Goal: Task Accomplishment & Management: Use online tool/utility

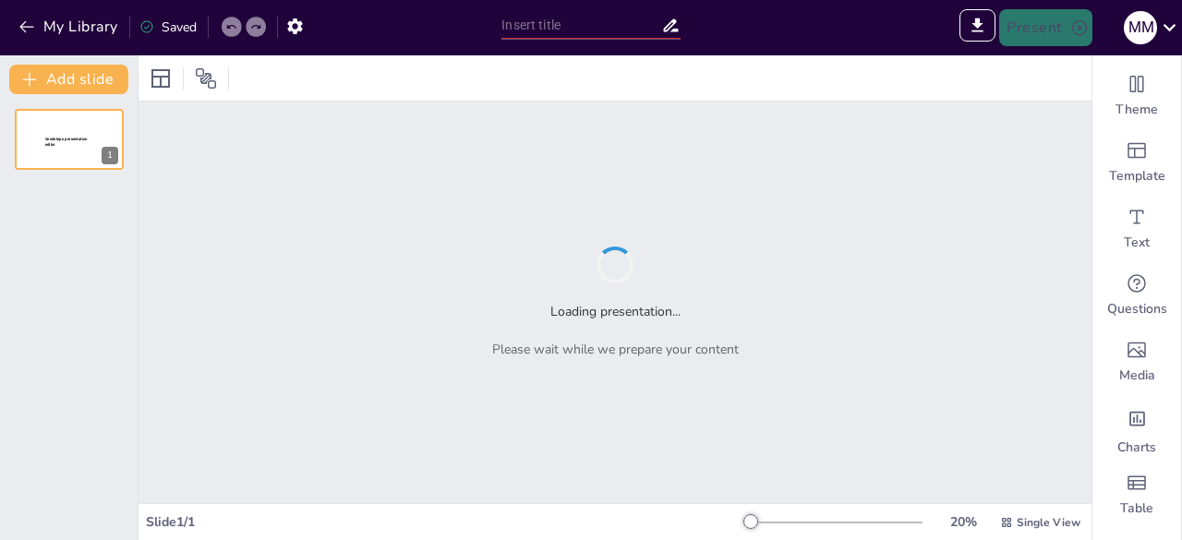
type input "Navigating the Landscape of AI Agents: Opportunities and Challenges"
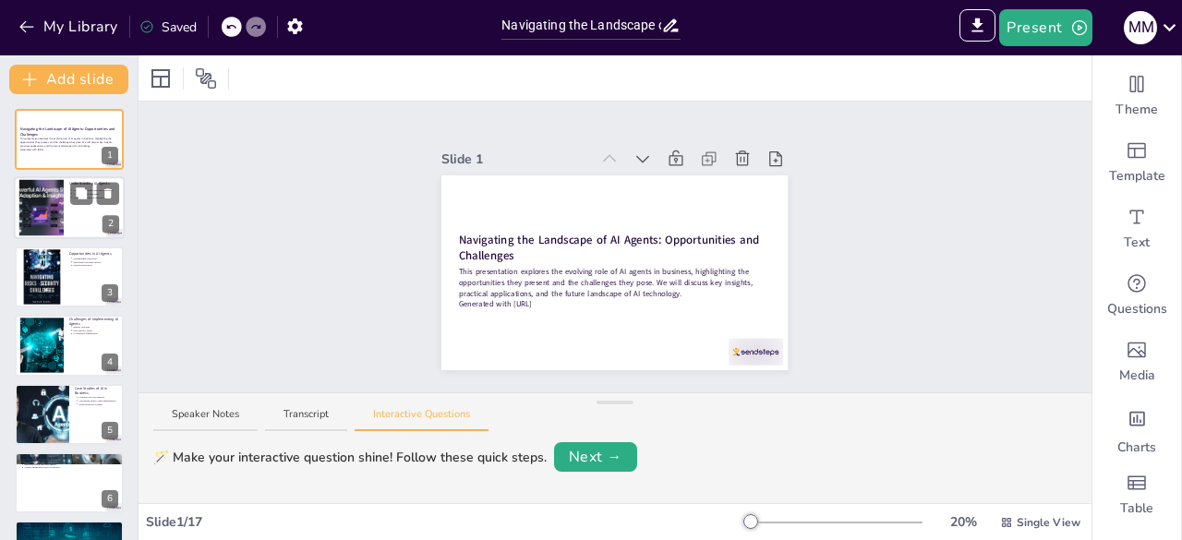
click at [29, 199] on div at bounding box center [42, 208] width 100 height 56
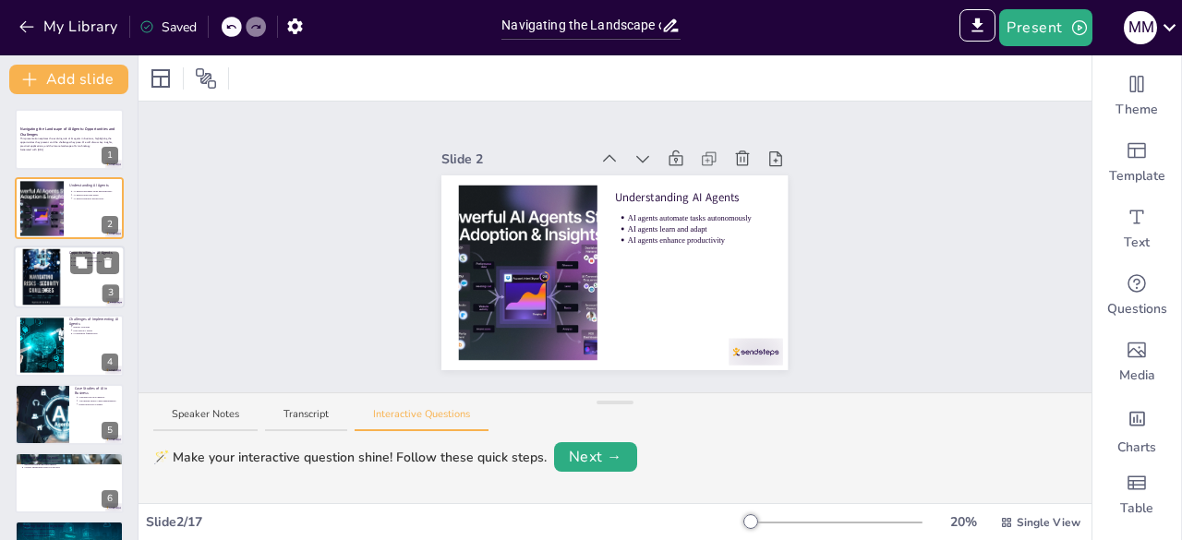
click at [64, 255] on div at bounding box center [69, 277] width 111 height 63
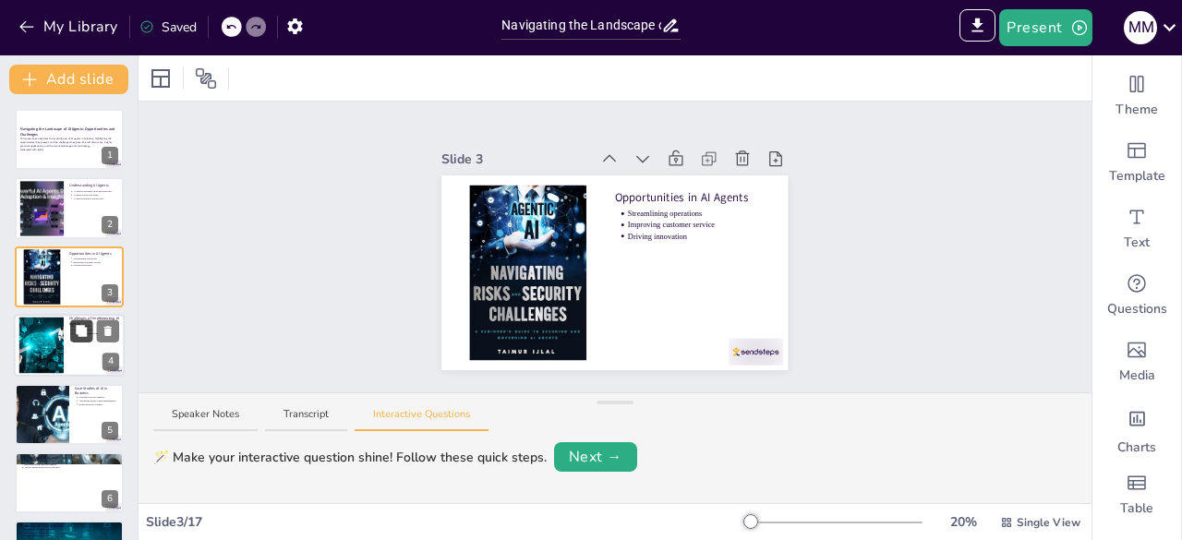
click at [77, 334] on icon at bounding box center [81, 331] width 13 height 13
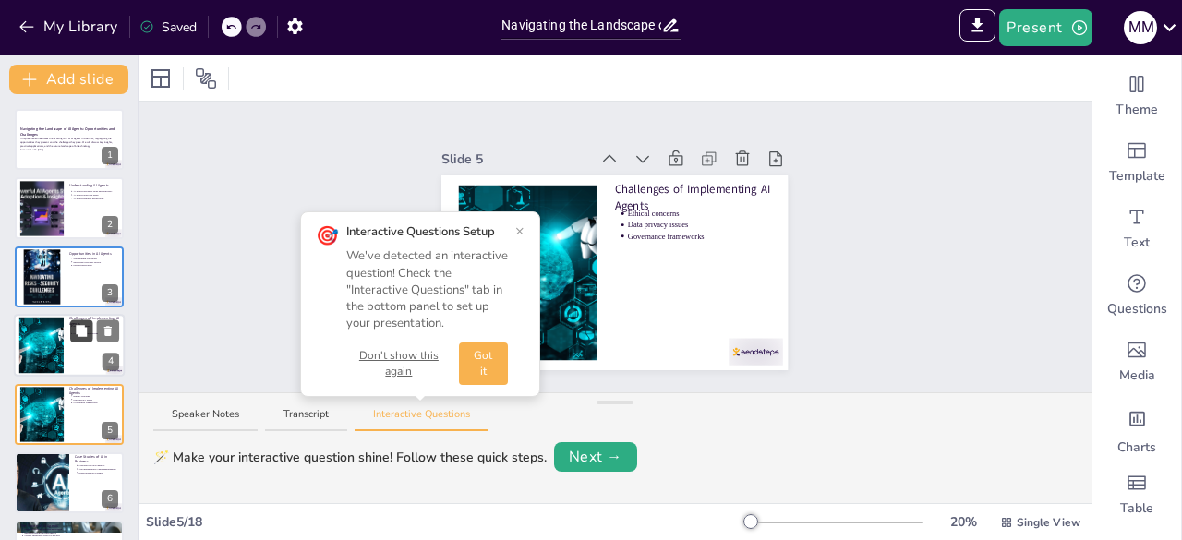
scroll to position [97, 0]
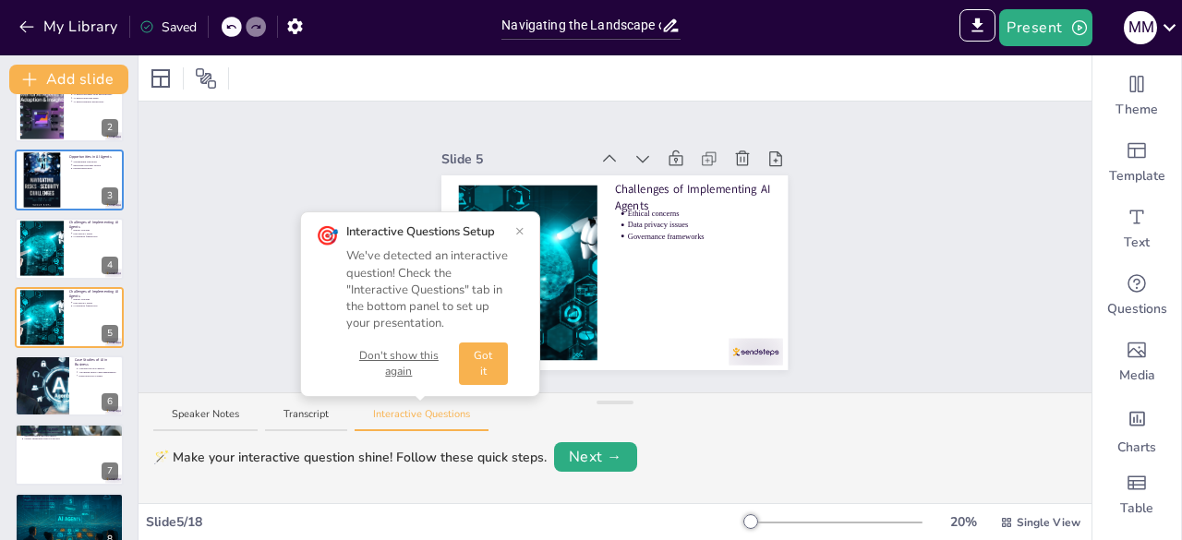
click at [524, 225] on button "×" at bounding box center [519, 231] width 9 height 15
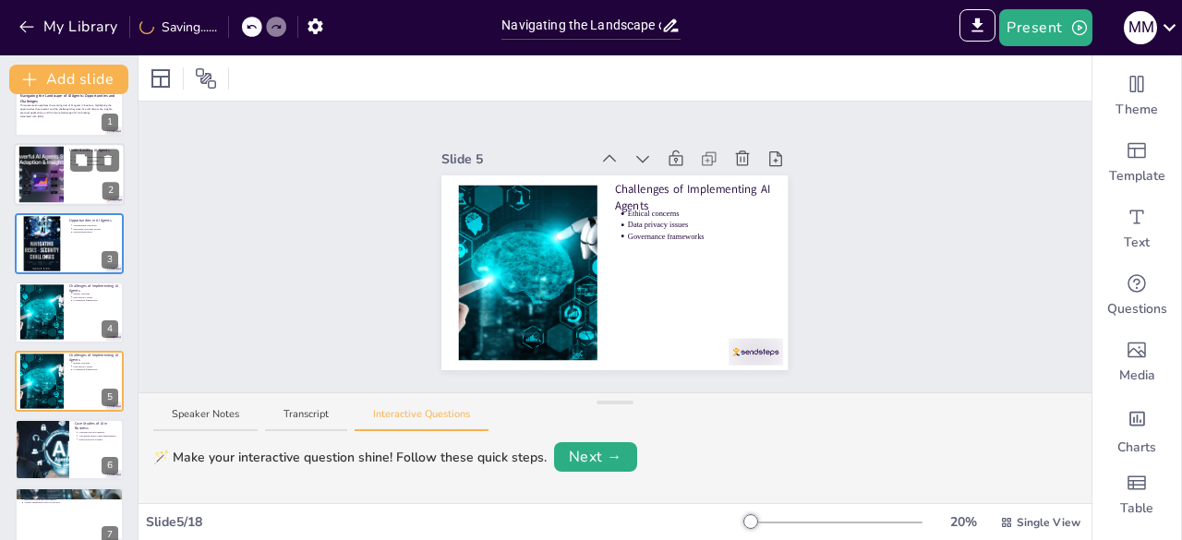
scroll to position [0, 0]
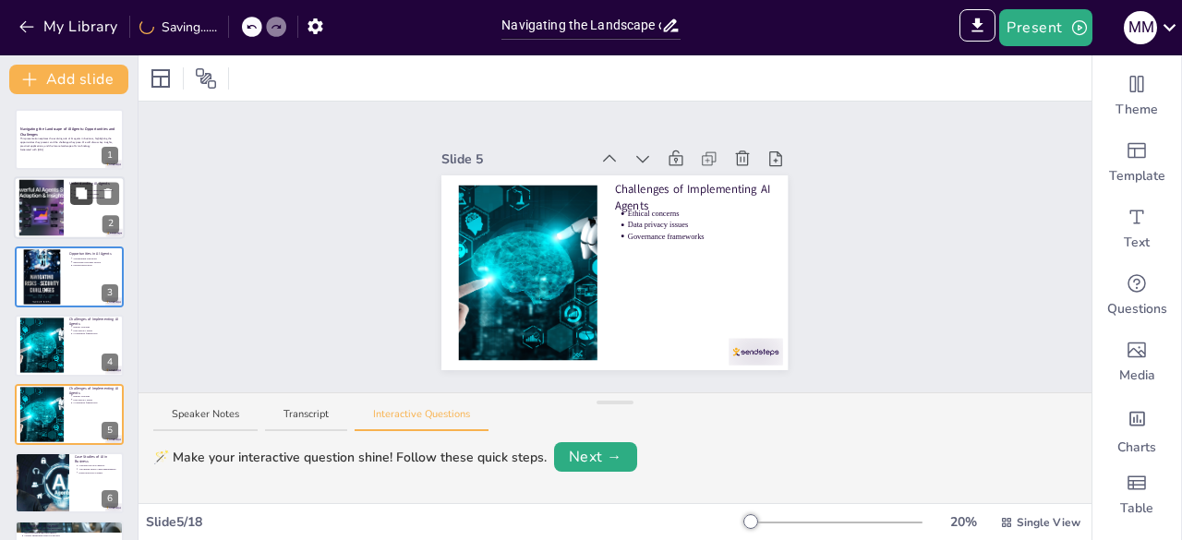
click at [86, 194] on icon at bounding box center [81, 193] width 11 height 11
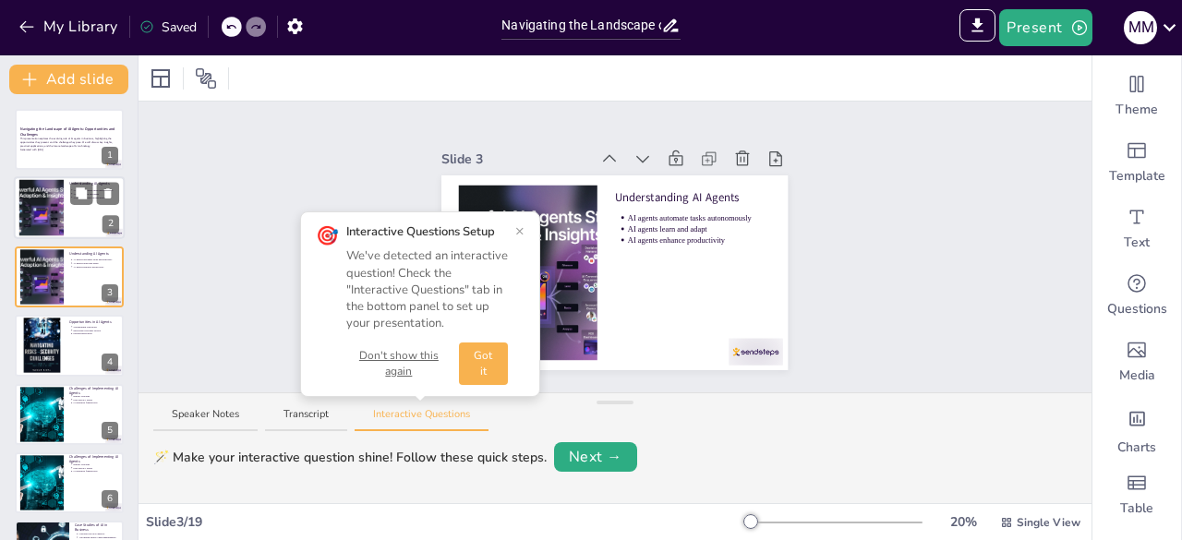
click at [48, 201] on div at bounding box center [42, 208] width 100 height 56
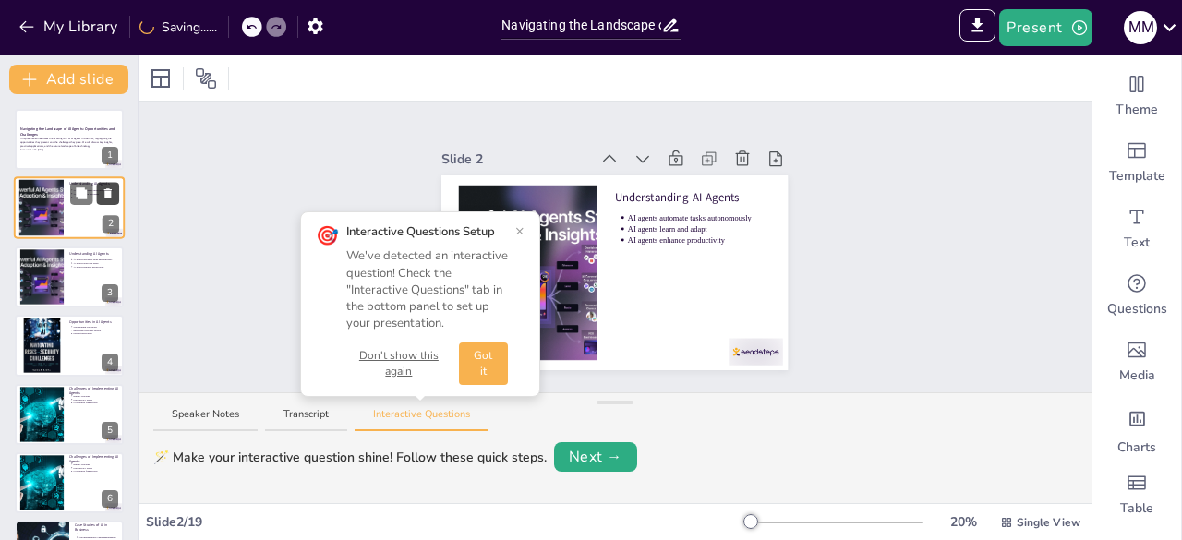
click at [99, 193] on button at bounding box center [108, 194] width 22 height 22
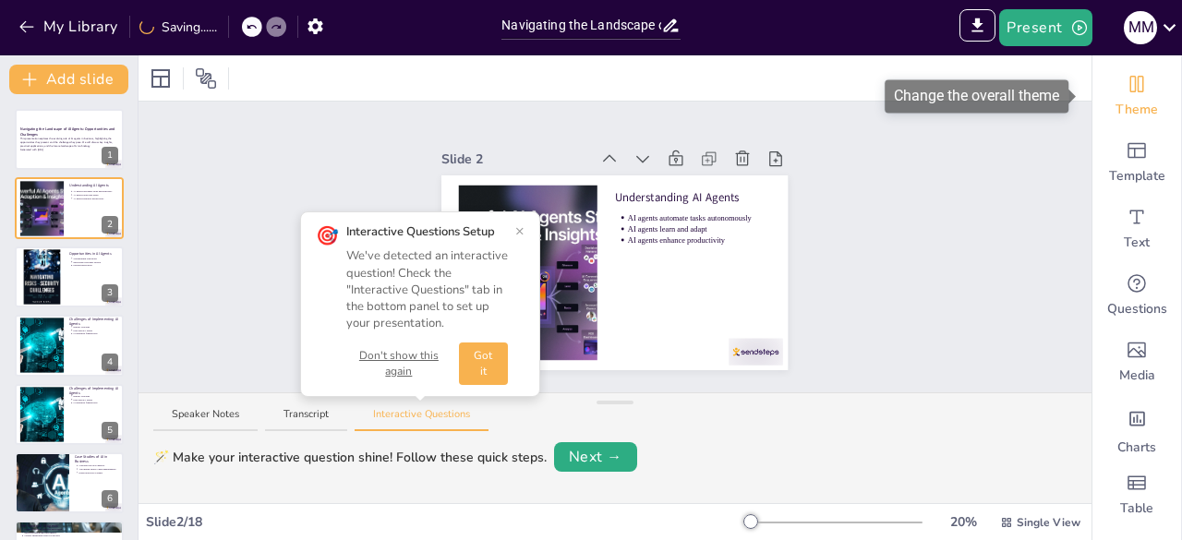
click at [1146, 92] on div "Theme" at bounding box center [1137, 96] width 89 height 67
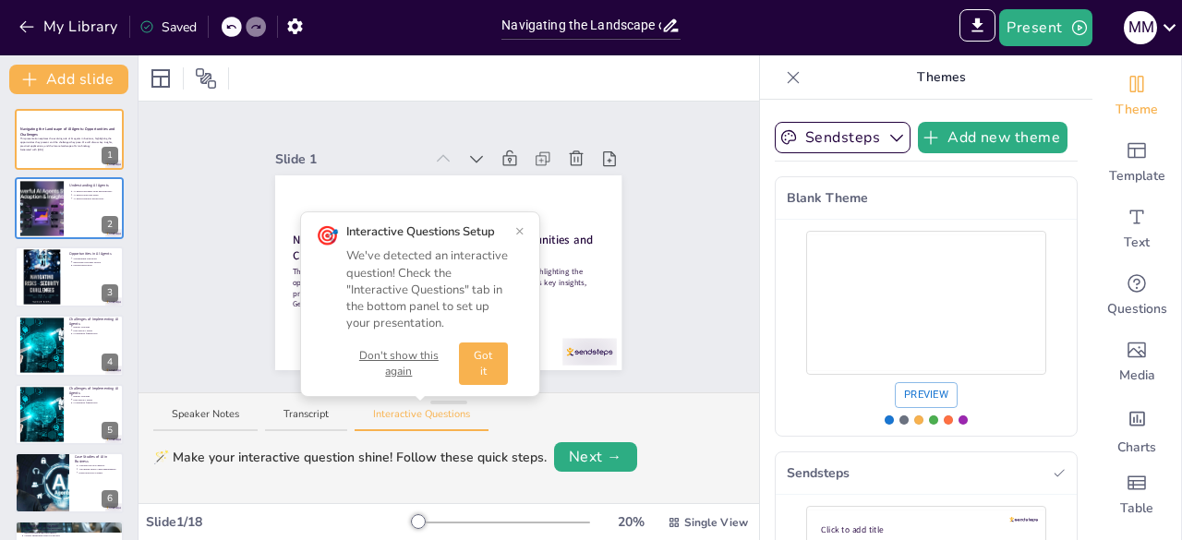
click at [784, 78] on icon at bounding box center [793, 77] width 18 height 18
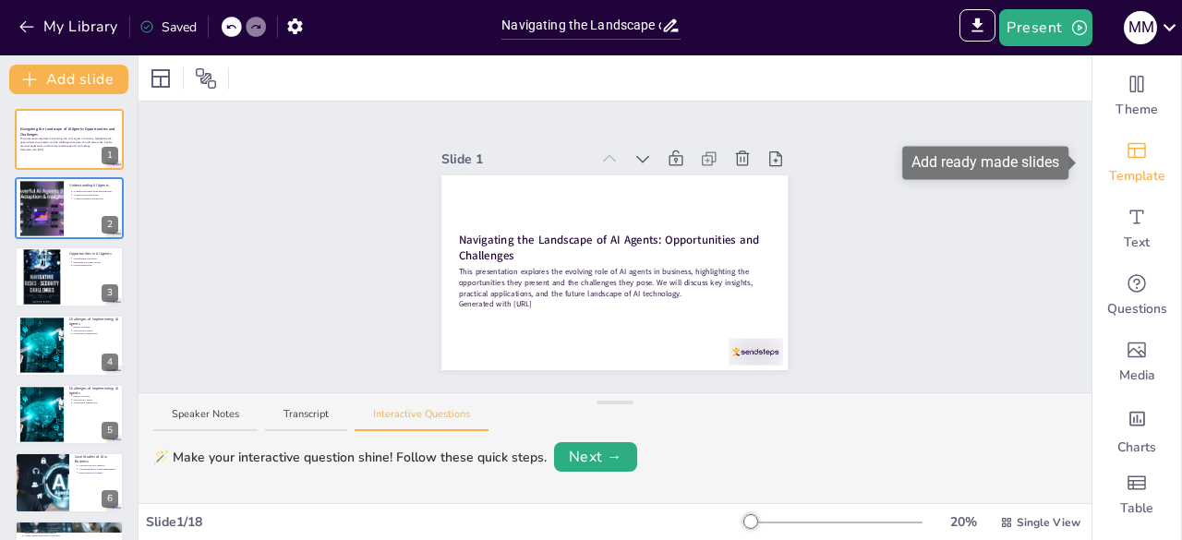
click at [1126, 172] on span "Template" at bounding box center [1137, 176] width 56 height 18
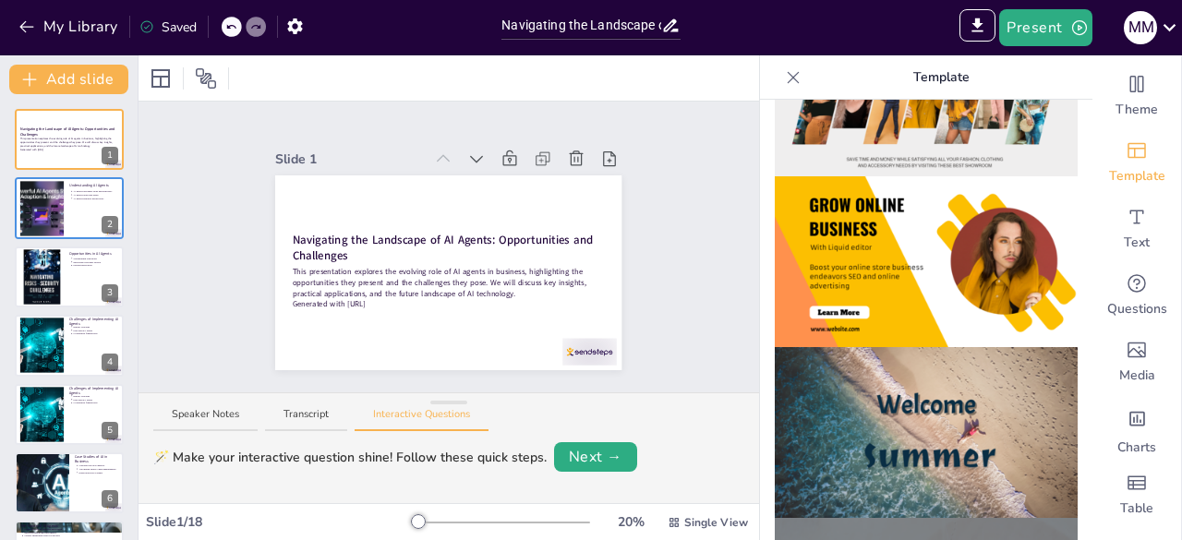
scroll to position [296, 0]
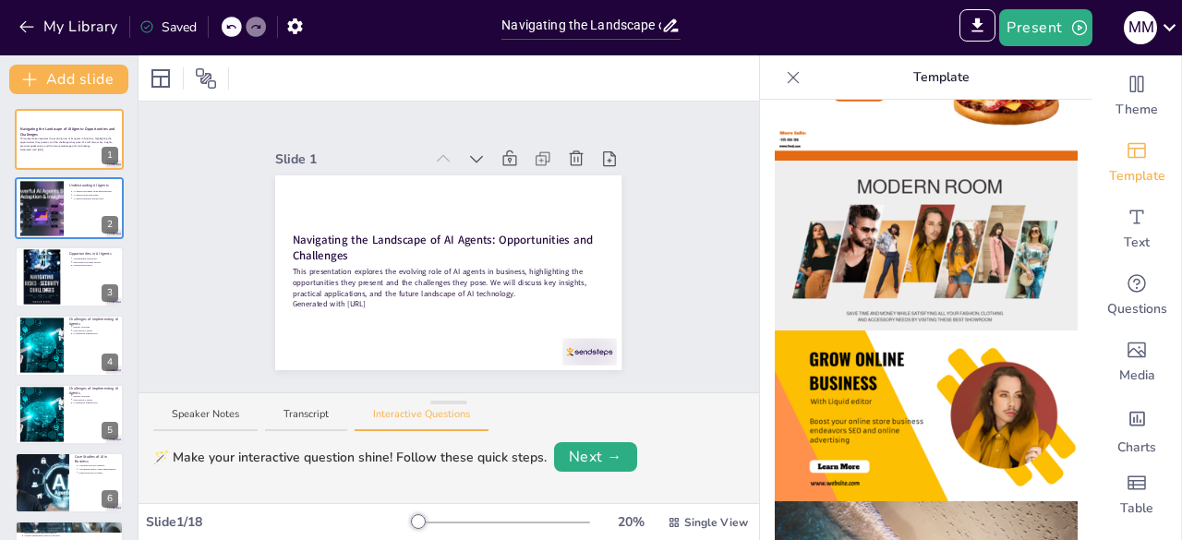
click at [917, 236] on img at bounding box center [926, 246] width 303 height 171
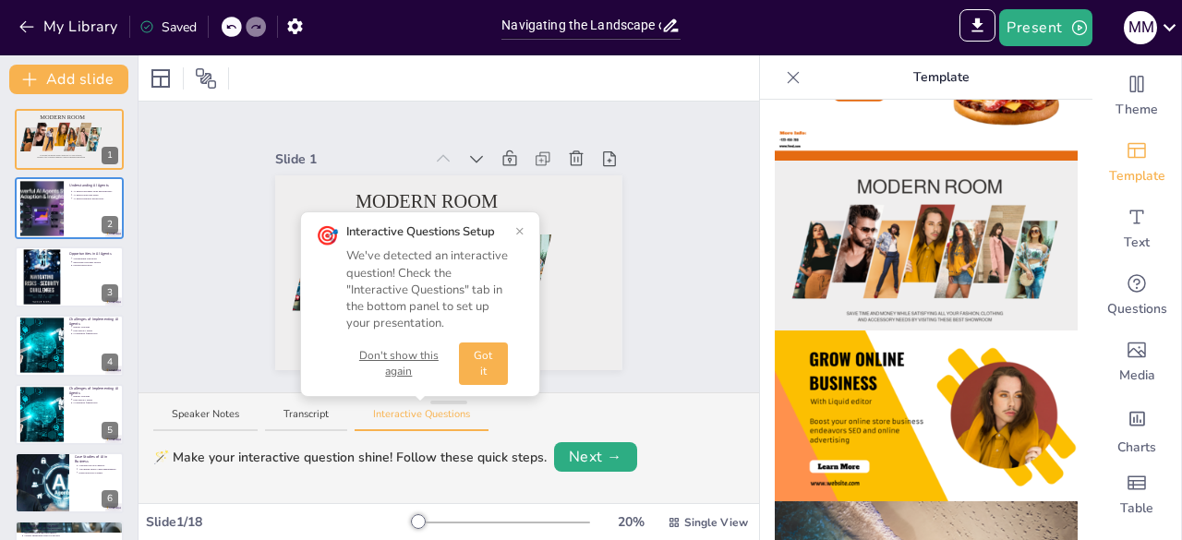
click at [518, 228] on button "×" at bounding box center [519, 231] width 9 height 15
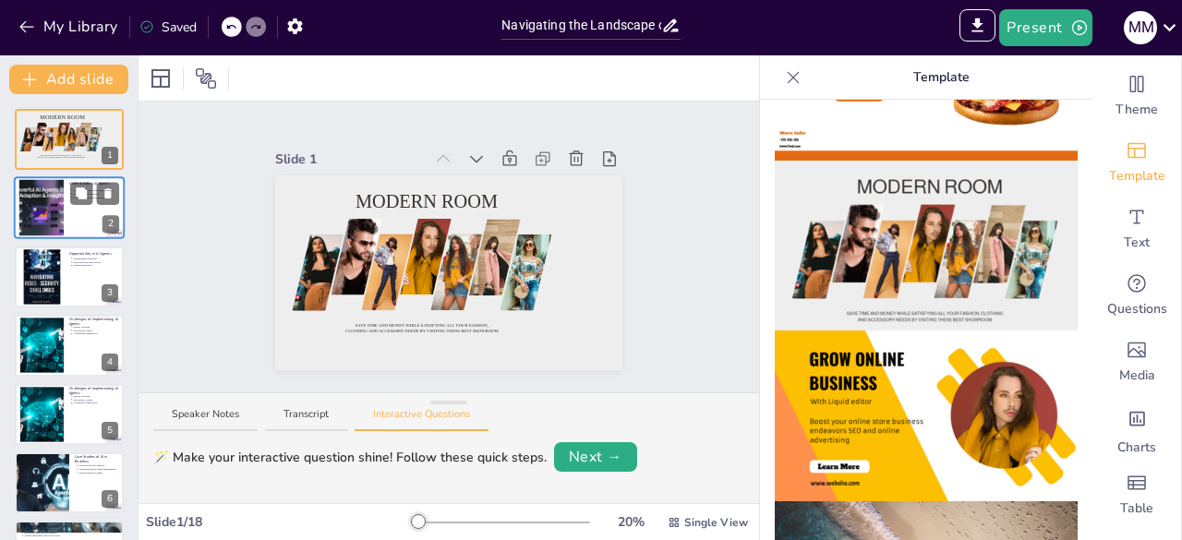
click at [57, 218] on div at bounding box center [42, 208] width 100 height 56
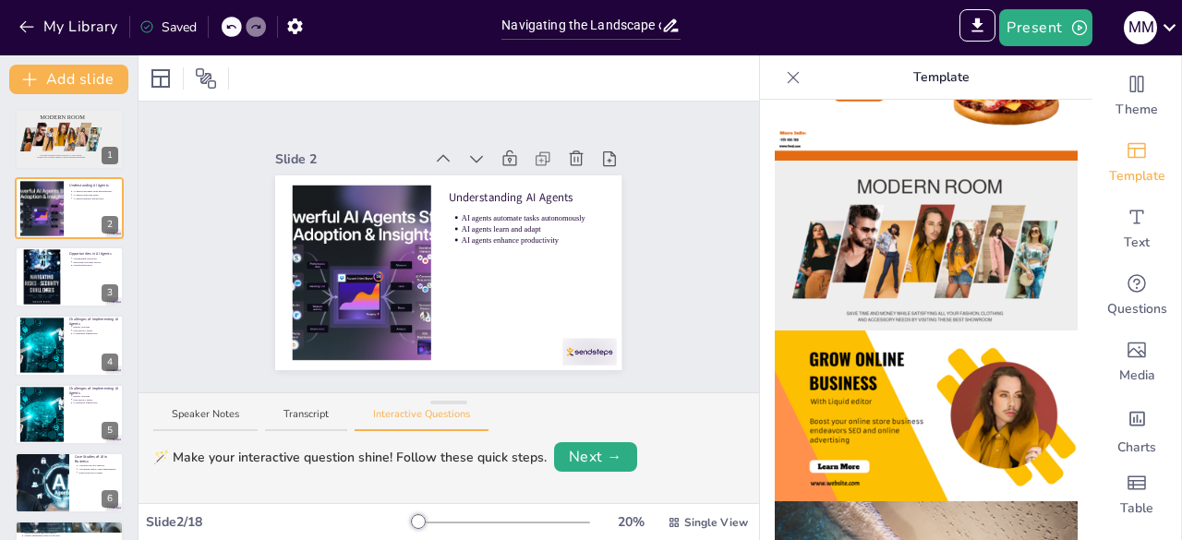
click at [927, 214] on img at bounding box center [926, 246] width 303 height 171
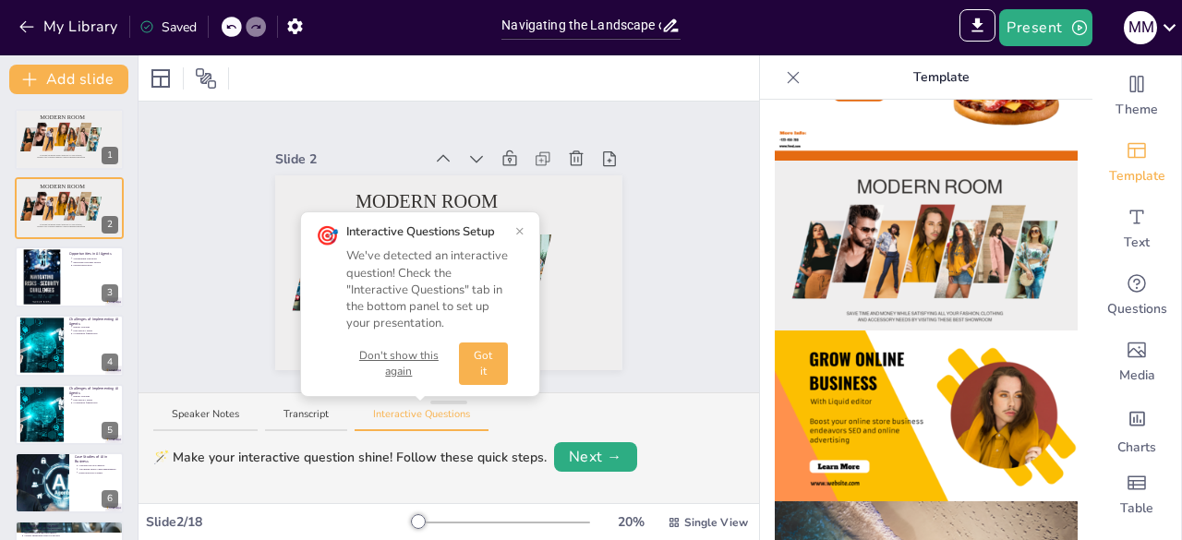
click at [483, 351] on button "Got it" at bounding box center [483, 364] width 49 height 42
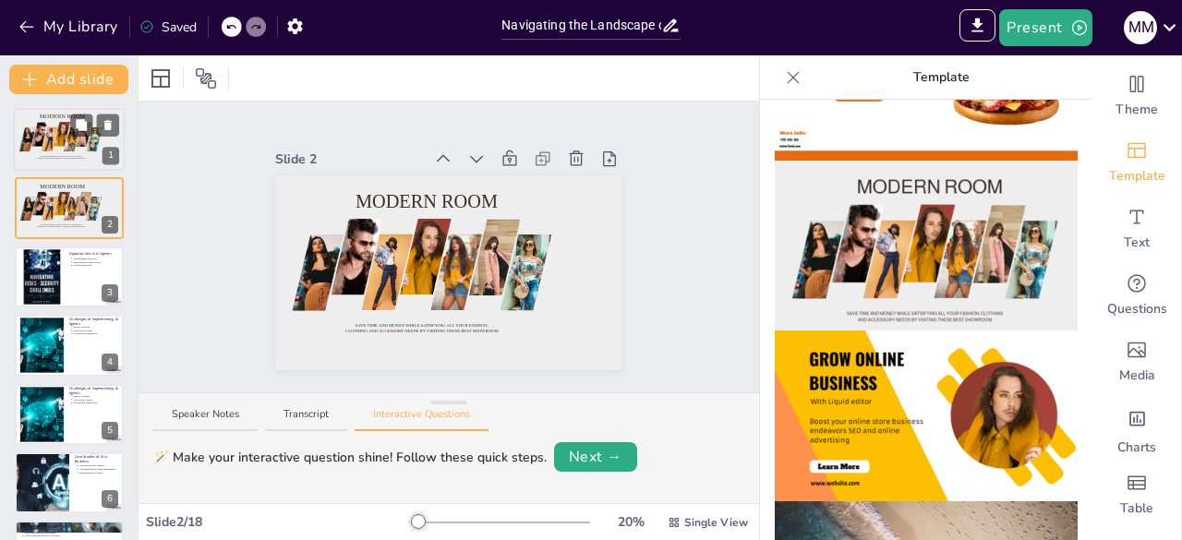
click at [63, 126] on div at bounding box center [62, 135] width 19 height 27
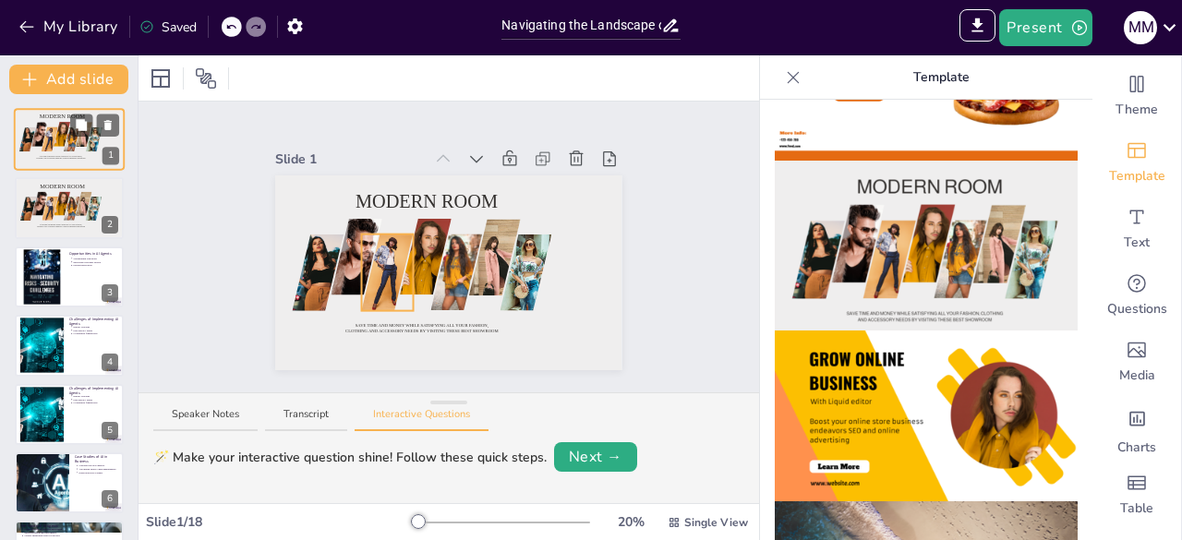
click at [44, 139] on div at bounding box center [51, 140] width 19 height 29
click at [55, 218] on div at bounding box center [50, 208] width 17 height 25
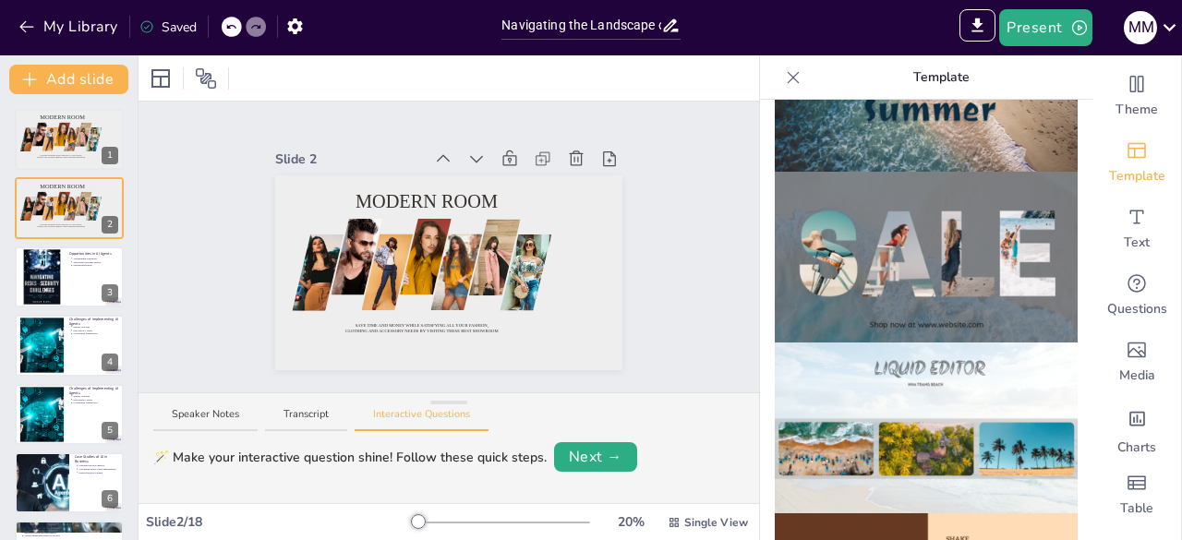
scroll to position [739, 0]
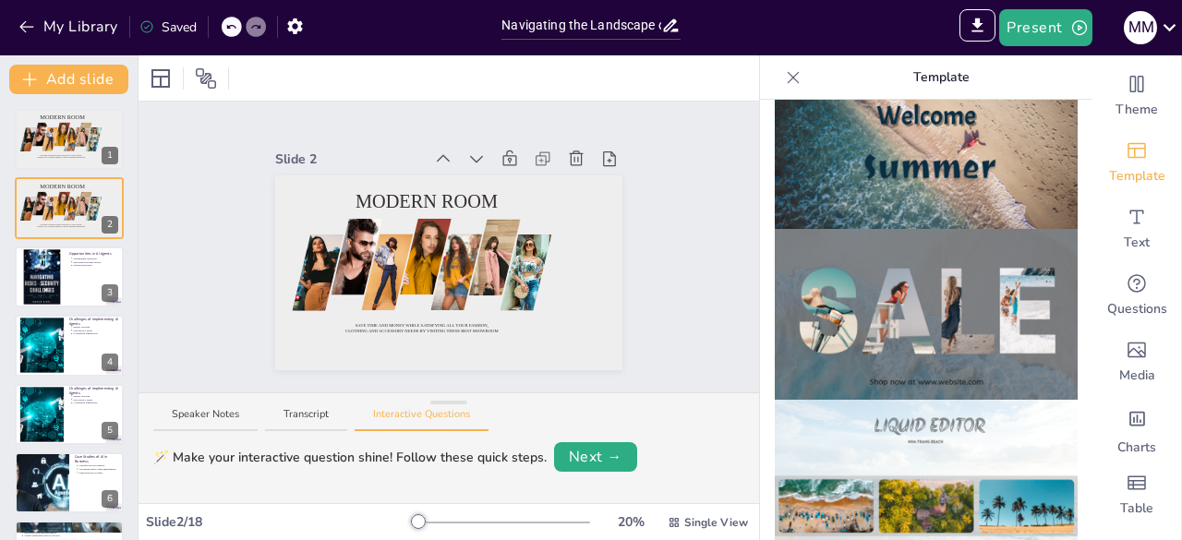
click at [884, 284] on img at bounding box center [926, 314] width 303 height 171
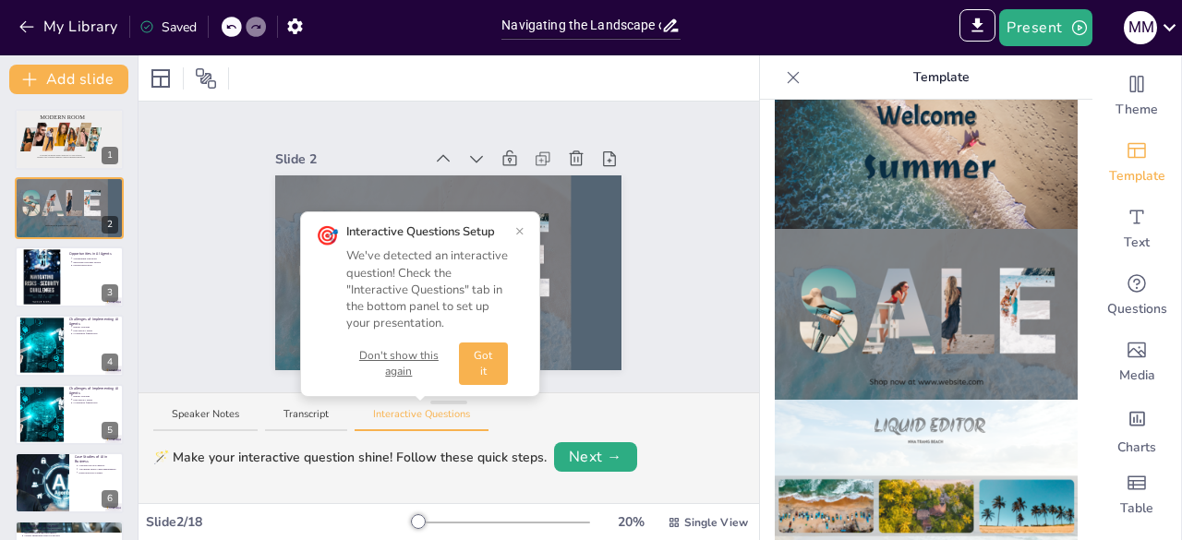
click at [490, 356] on button "Got it" at bounding box center [483, 364] width 49 height 42
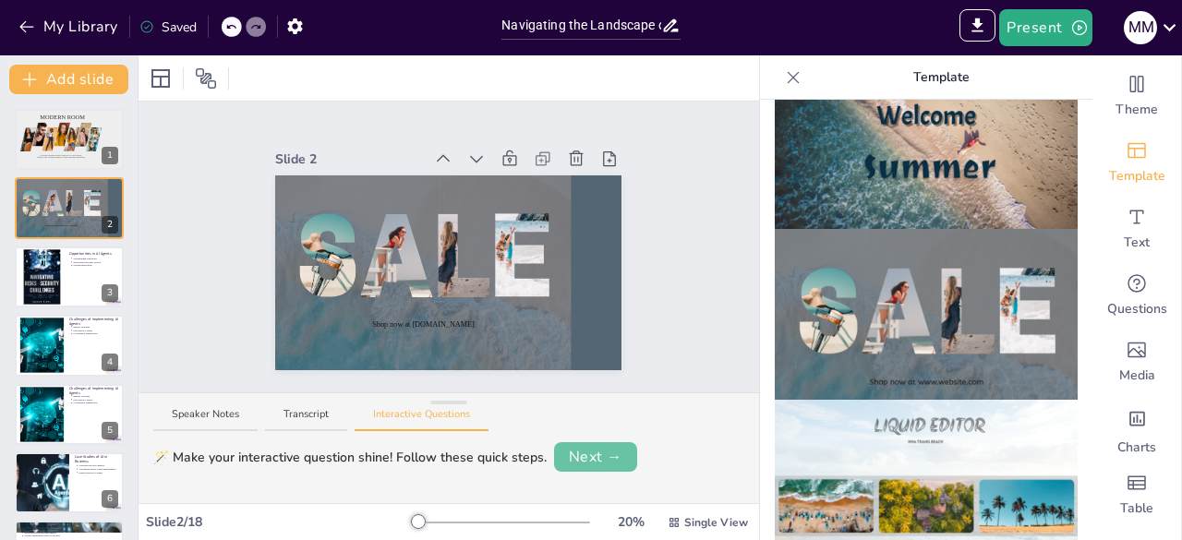
click at [596, 449] on button "Next →" at bounding box center [595, 457] width 83 height 30
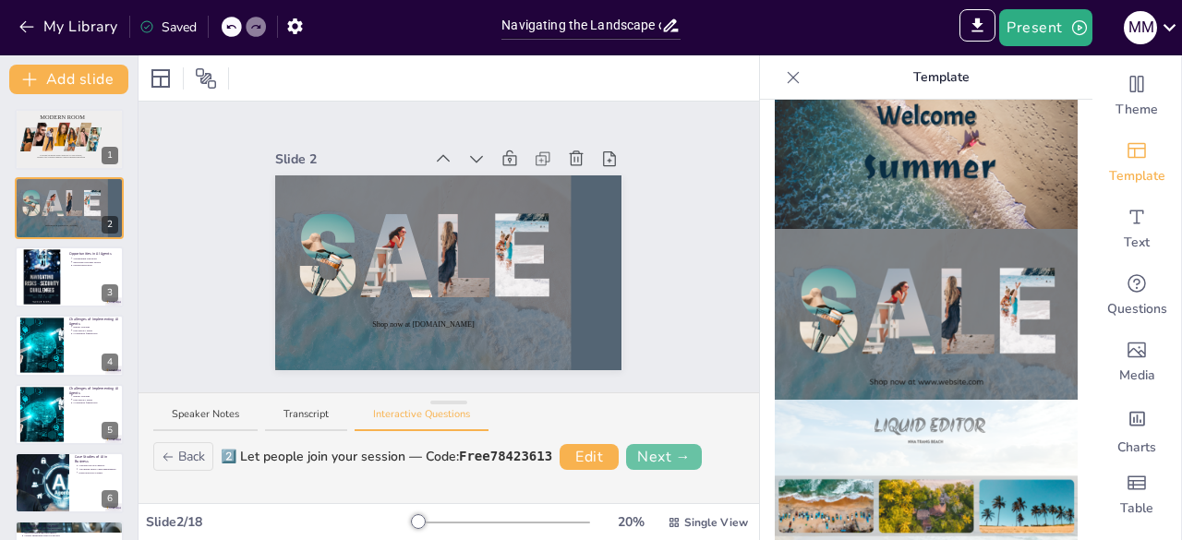
click at [667, 445] on button "Next →" at bounding box center [664, 457] width 76 height 26
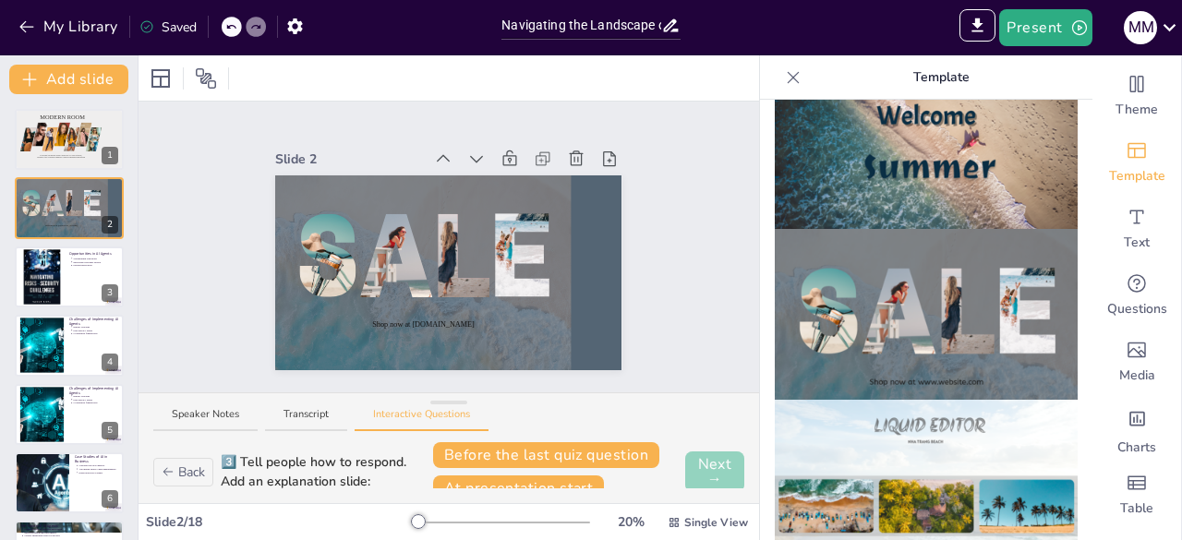
click at [686, 466] on button "Next →" at bounding box center [714, 472] width 59 height 41
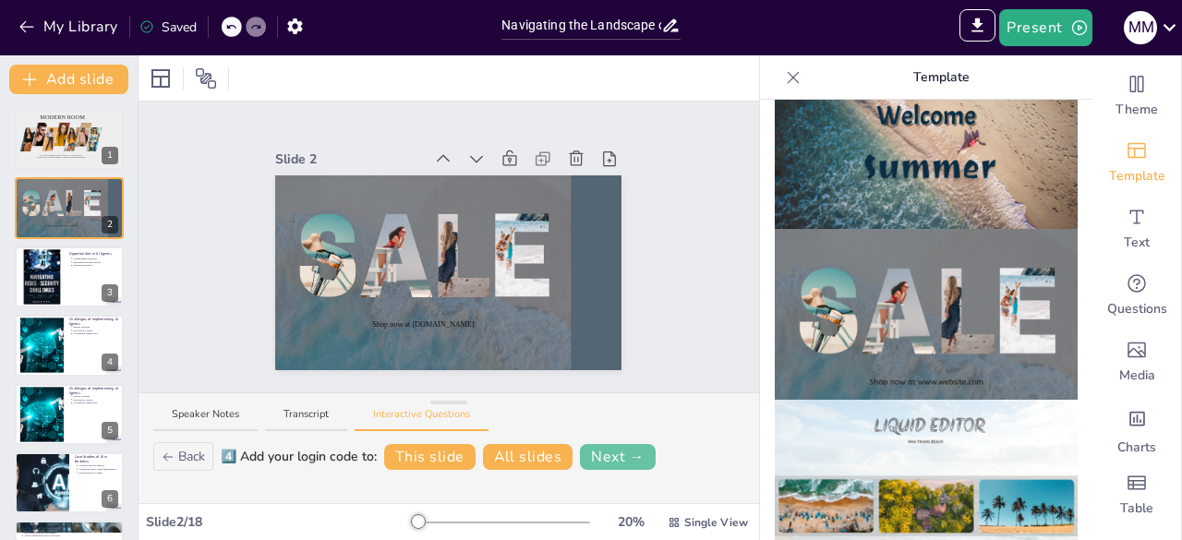
click at [623, 452] on button "Next →" at bounding box center [618, 457] width 76 height 26
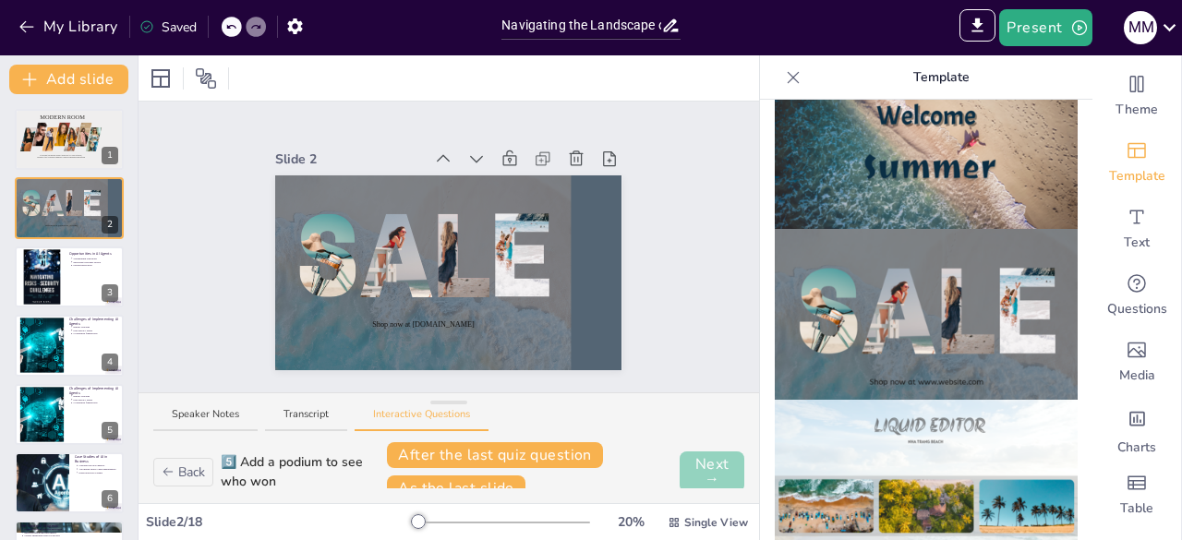
click at [697, 466] on button "Next →" at bounding box center [712, 472] width 65 height 41
click at [697, 466] on button "Finish" at bounding box center [714, 472] width 59 height 41
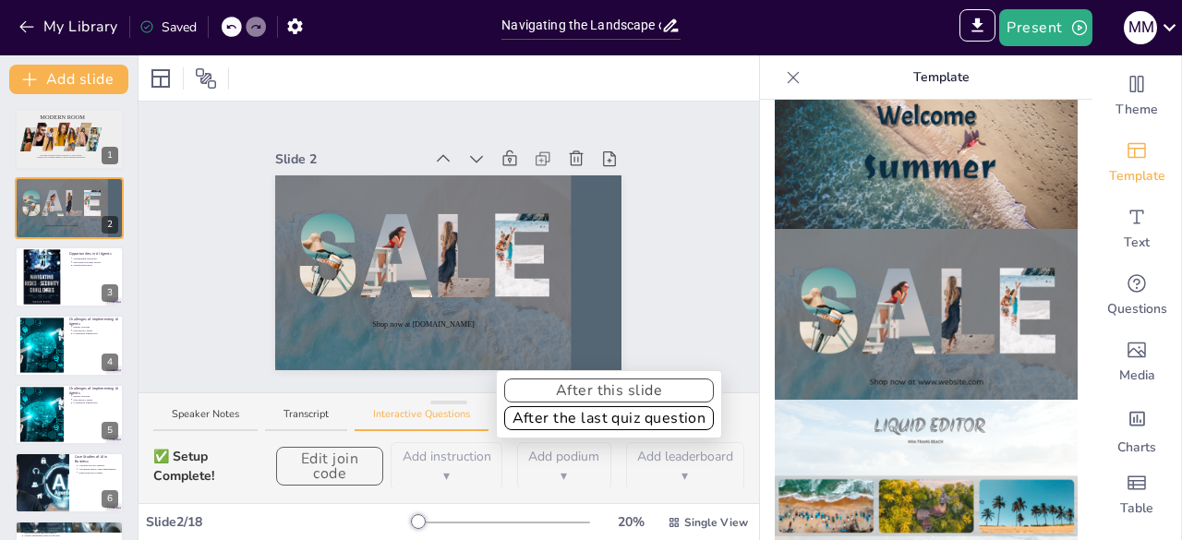
click at [599, 395] on button "After this slide" at bounding box center [609, 391] width 211 height 24
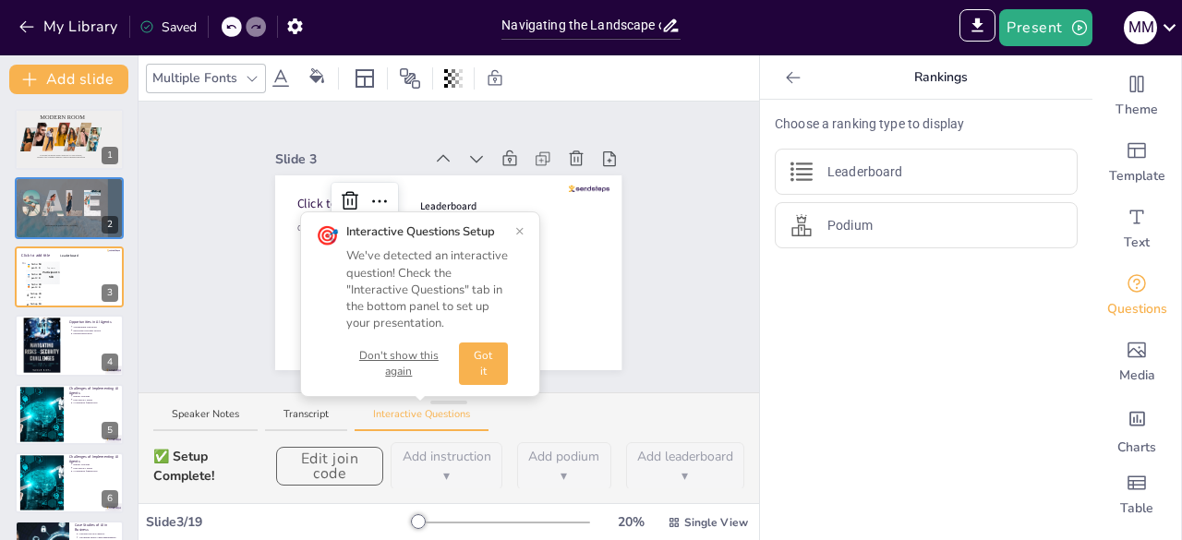
click at [482, 359] on button "Got it" at bounding box center [483, 364] width 49 height 42
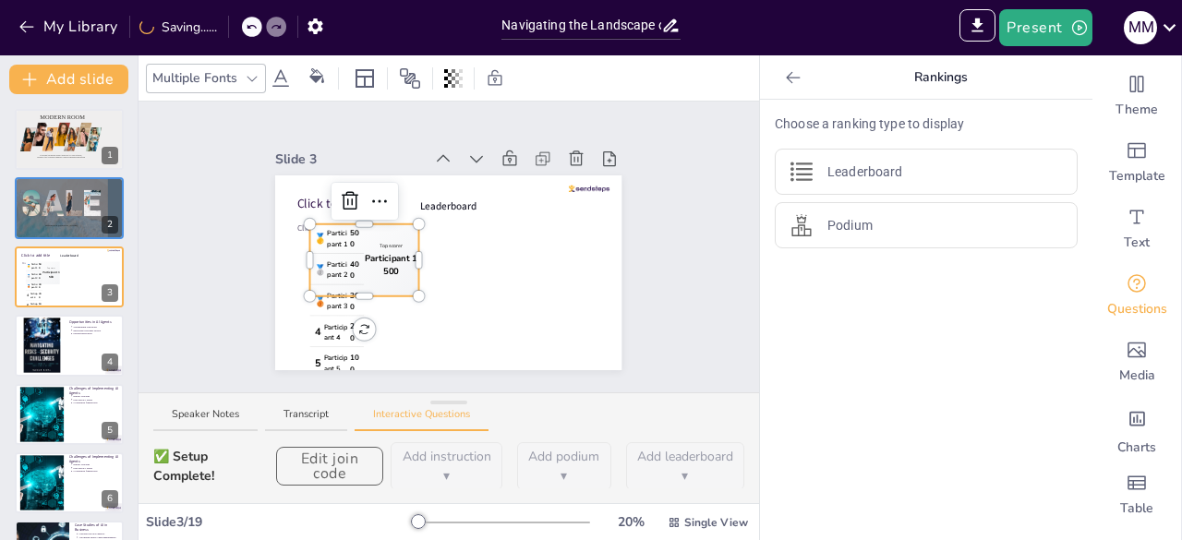
click at [666, 189] on div "Slide 1 Modern room Save time and money while satisfying all your fashion, clot…" at bounding box center [449, 247] width 621 height 291
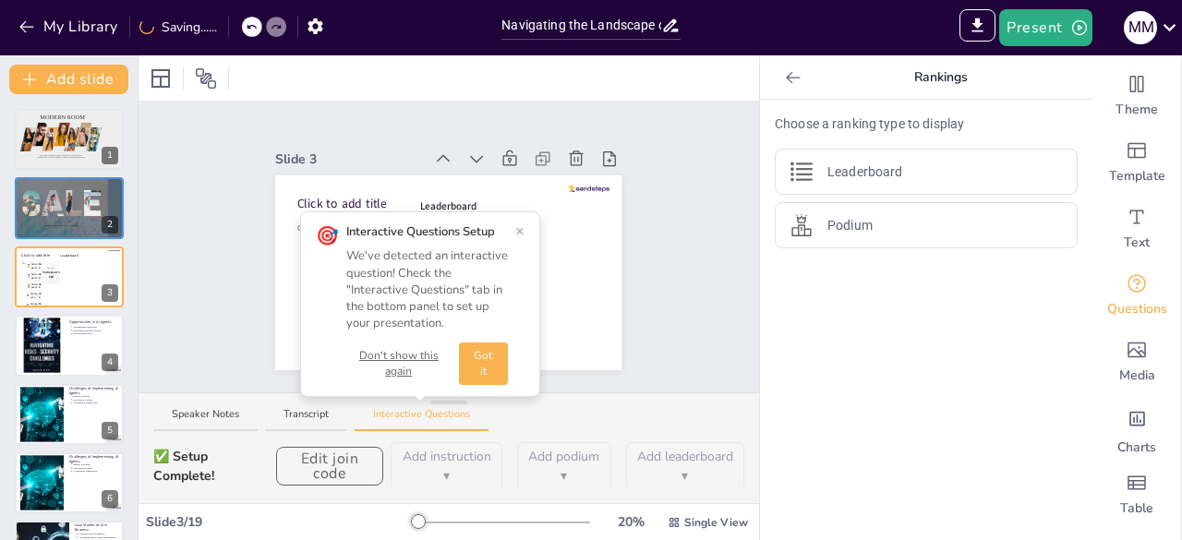
click at [491, 354] on button "Got it" at bounding box center [483, 364] width 49 height 42
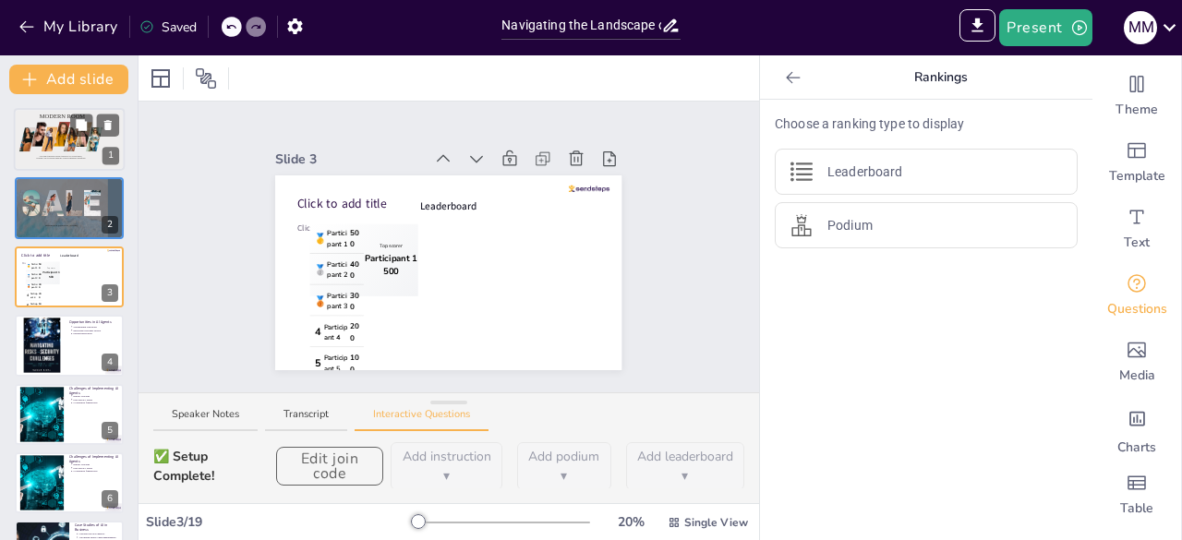
click at [37, 138] on div at bounding box center [39, 134] width 17 height 25
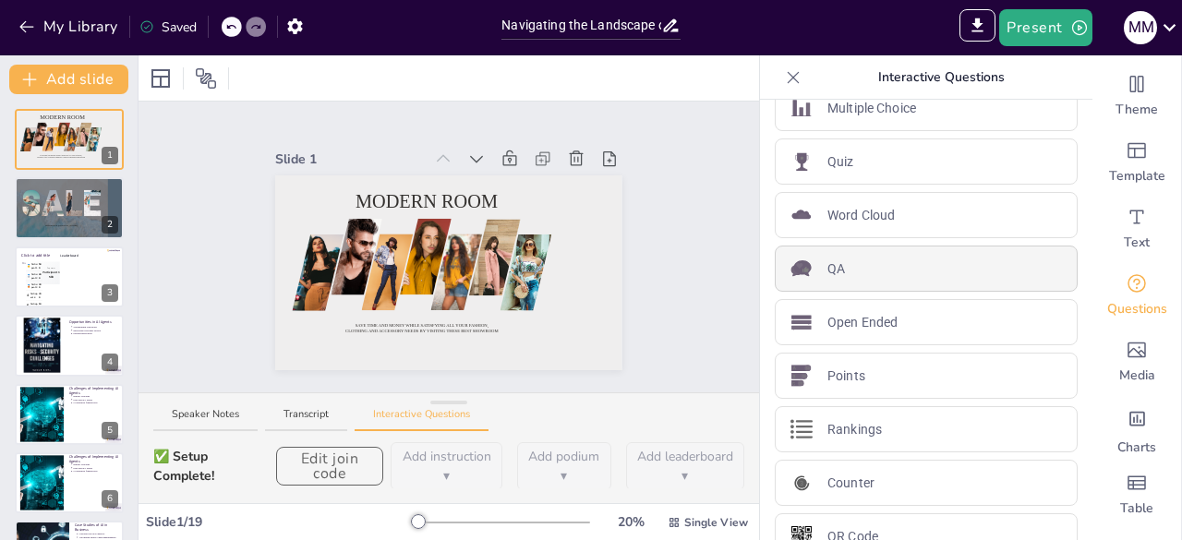
scroll to position [60, 0]
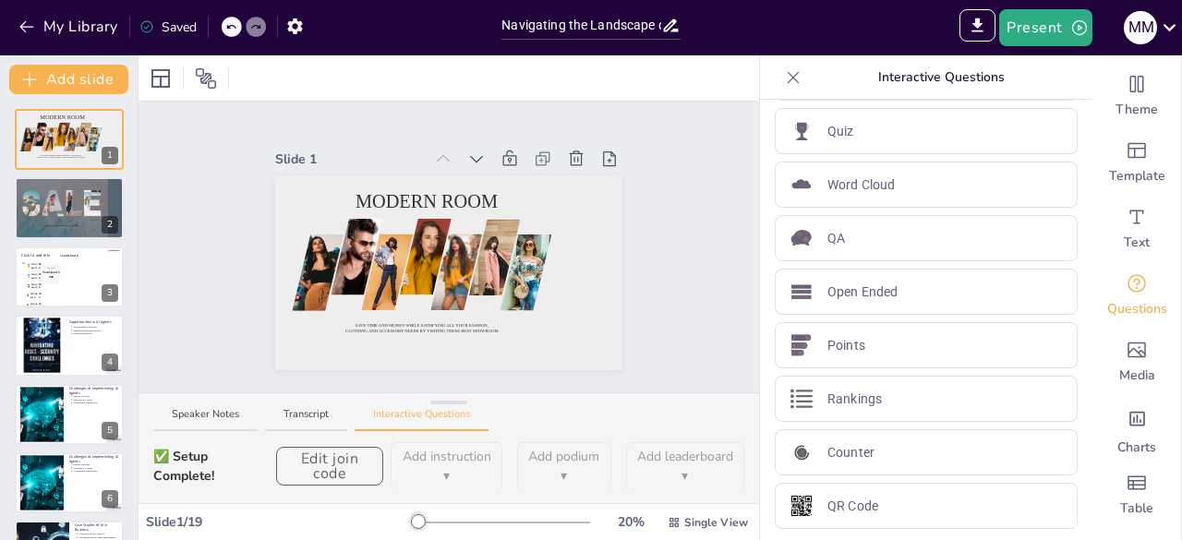
click at [786, 79] on icon at bounding box center [793, 77] width 18 height 18
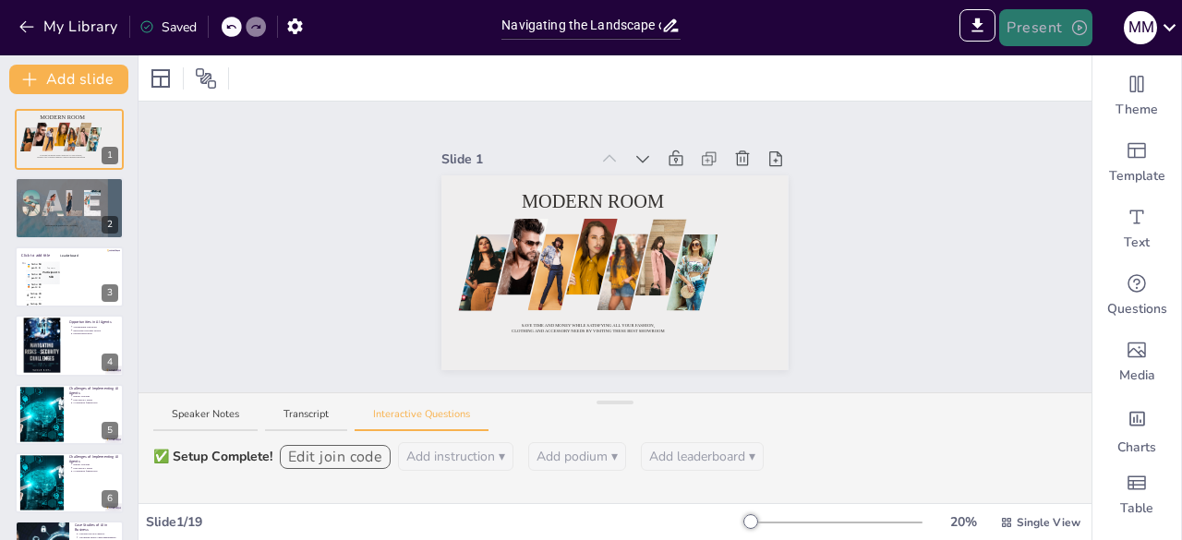
click at [1031, 19] on button "Present" at bounding box center [1046, 27] width 92 height 37
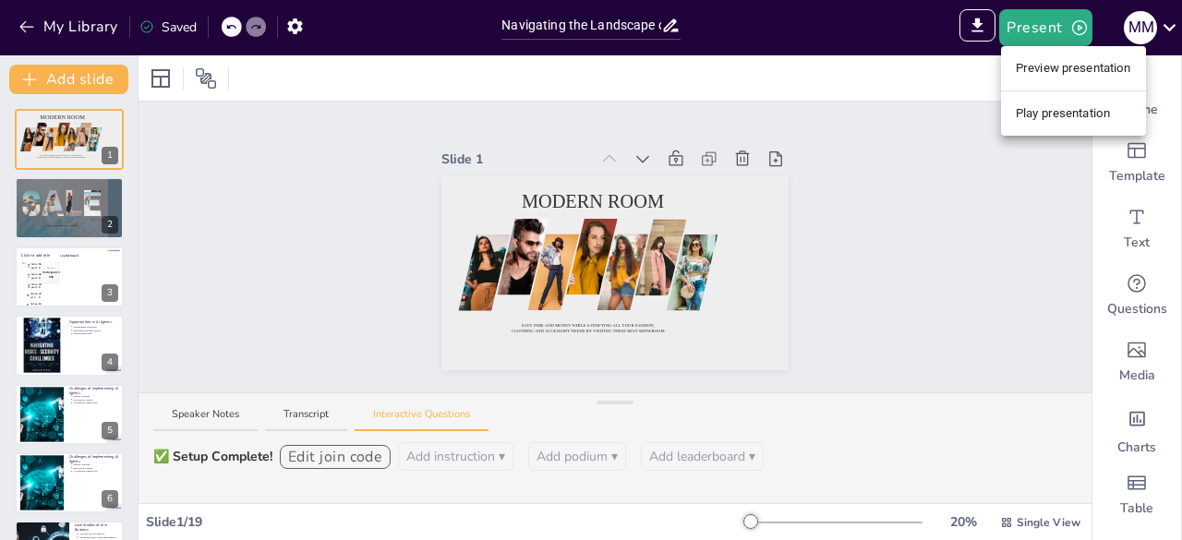
click at [1046, 71] on li "Preview presentation" at bounding box center [1073, 69] width 145 height 30
